Goal: Task Accomplishment & Management: Manage account settings

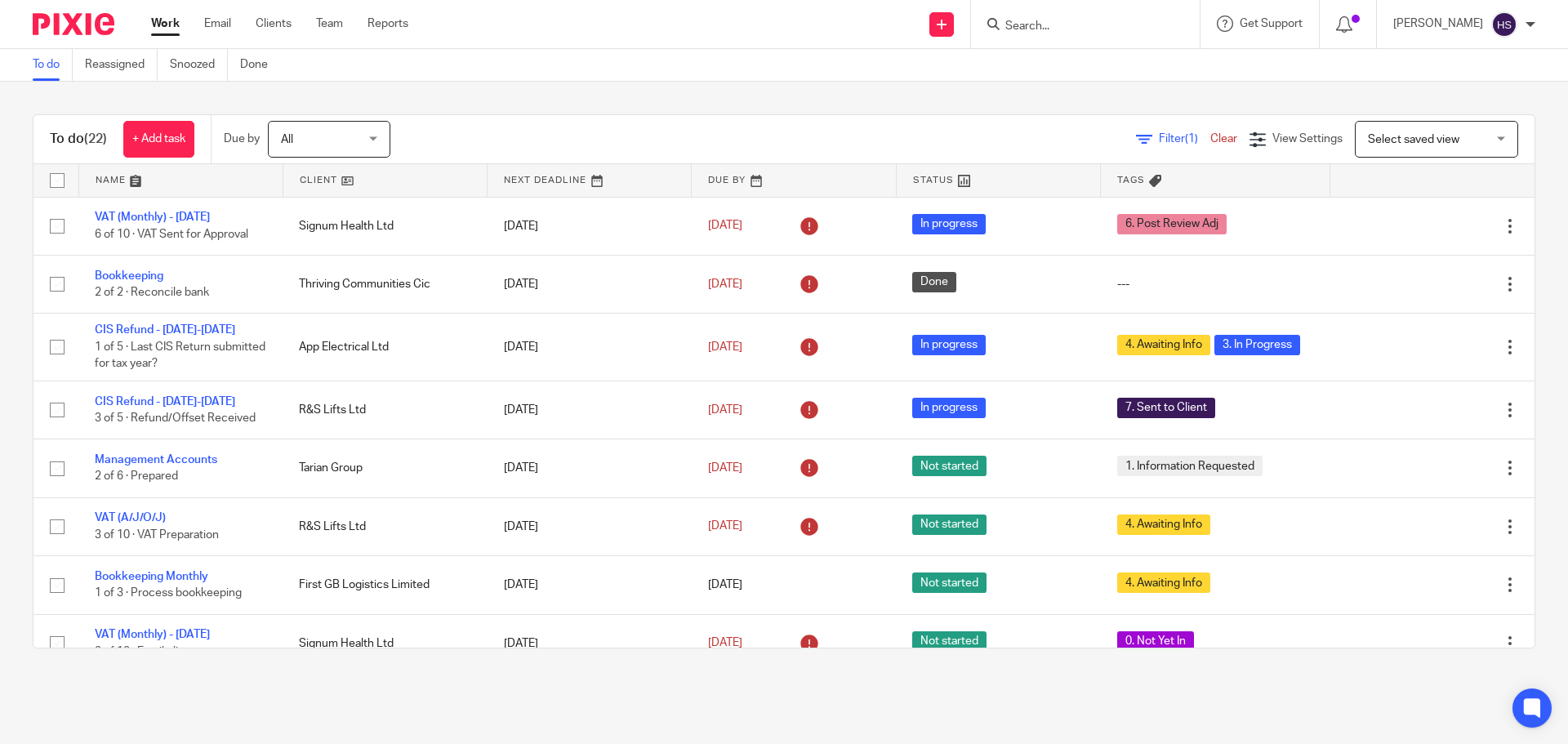
drag, startPoint x: 515, startPoint y: 104, endPoint x: 532, endPoint y: 106, distance: 17.1
click at [515, 104] on div "To do (22) + Add task Due by All All Today Tomorrow This week Next week This mo…" at bounding box center [784, 381] width 1568 height 600
click at [1350, 17] on icon at bounding box center [1344, 24] width 17 height 17
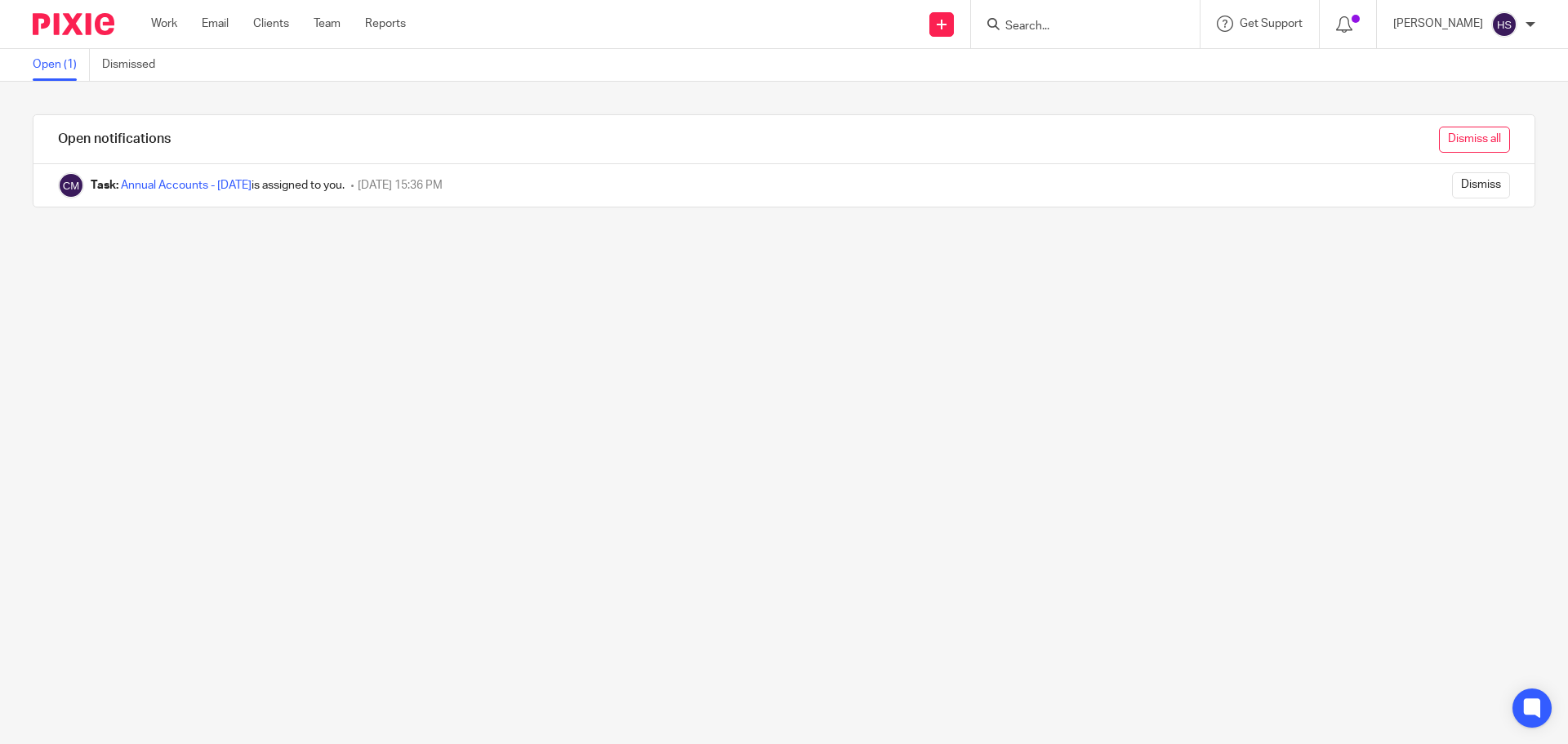
click at [1438, 132] on input "Dismiss all" at bounding box center [1474, 140] width 71 height 26
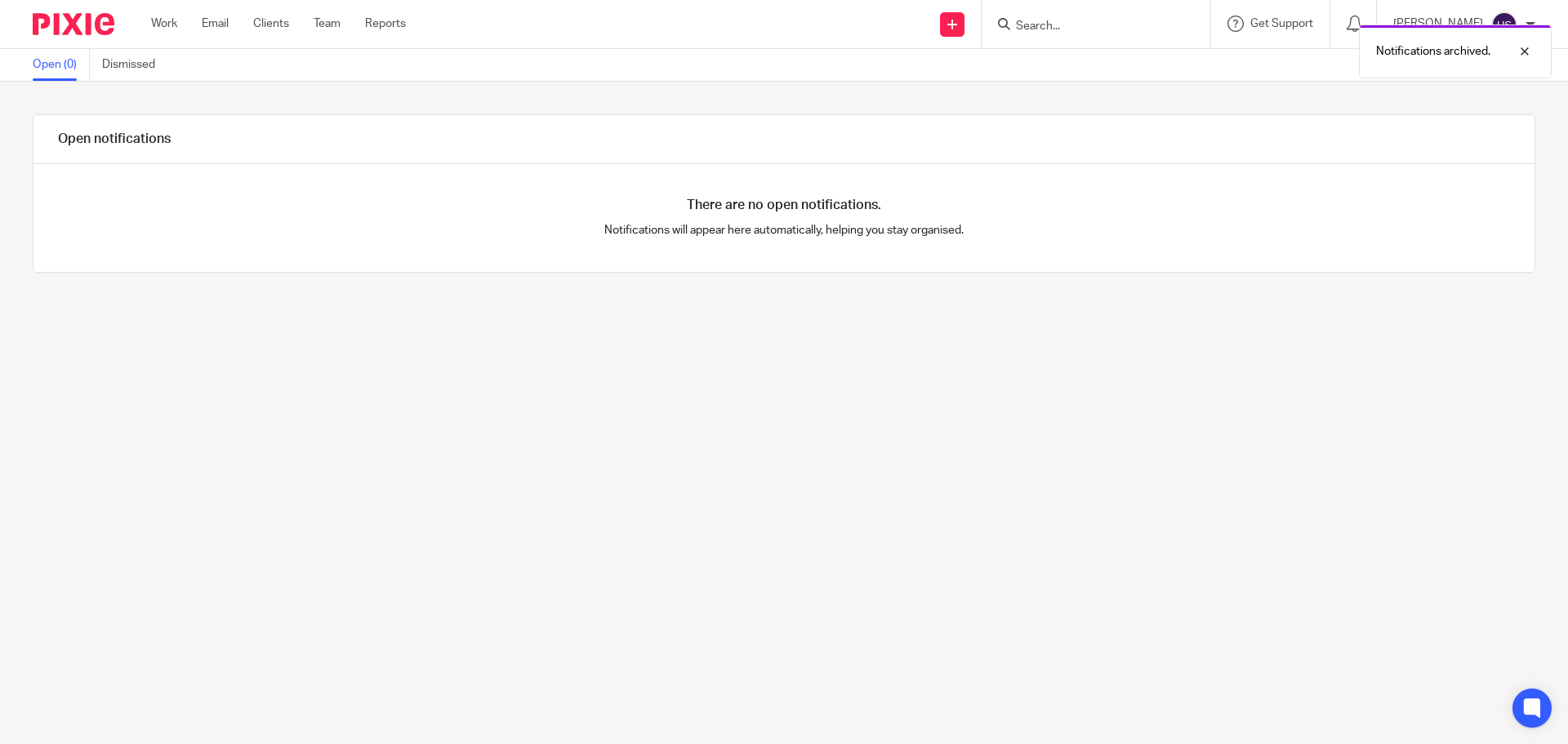
click at [49, 20] on img at bounding box center [74, 23] width 82 height 22
